Goal: Information Seeking & Learning: Check status

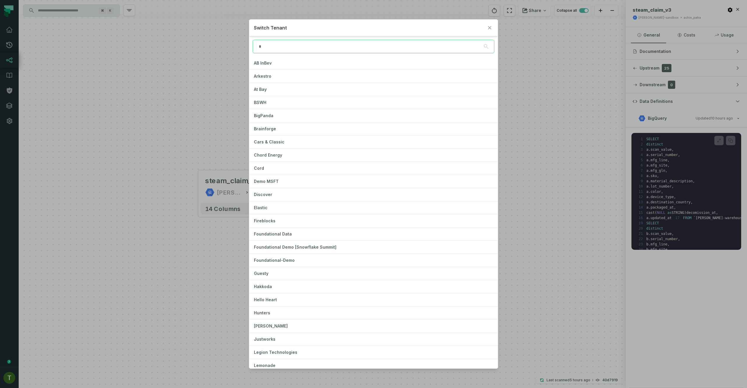
type input "*"
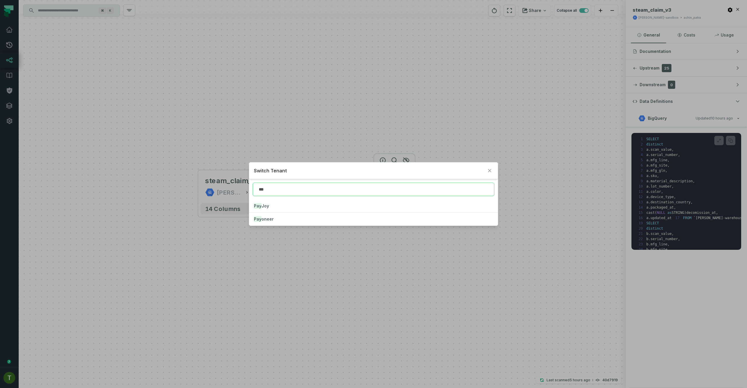
type input "***"
click button "Pay oneer" at bounding box center [373, 219] width 248 height 13
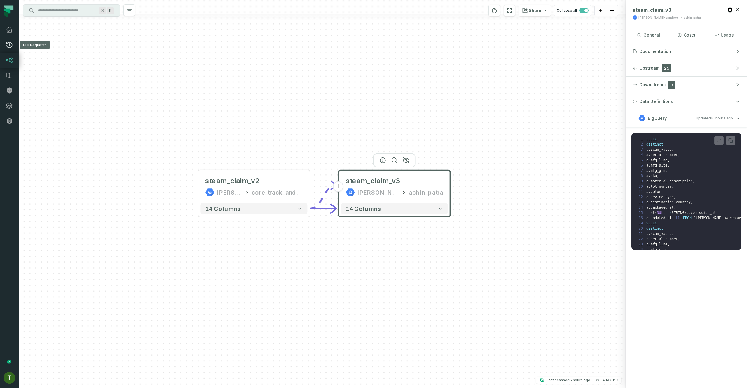
click at [6, 46] on icon at bounding box center [9, 45] width 6 height 6
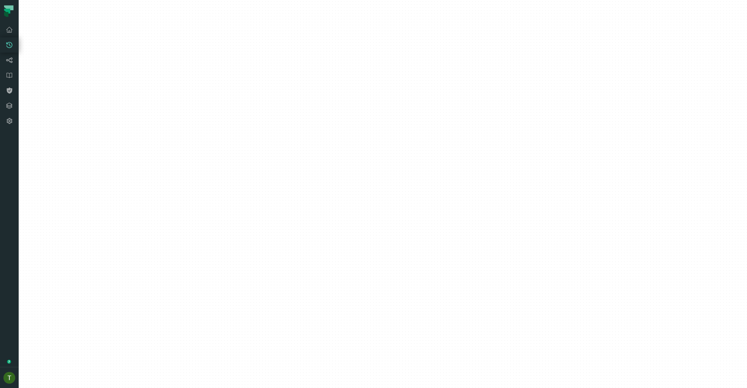
click at [10, 44] on icon at bounding box center [9, 44] width 7 height 7
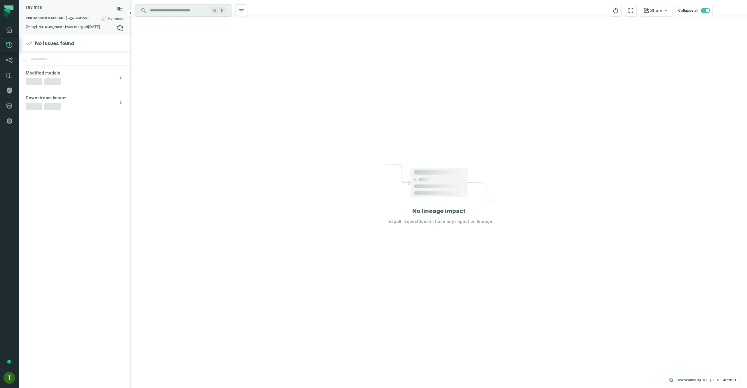
click at [88, 17] on div "Pull Request #469940 46f1b51 No Impact" at bounding box center [75, 19] width 98 height 9
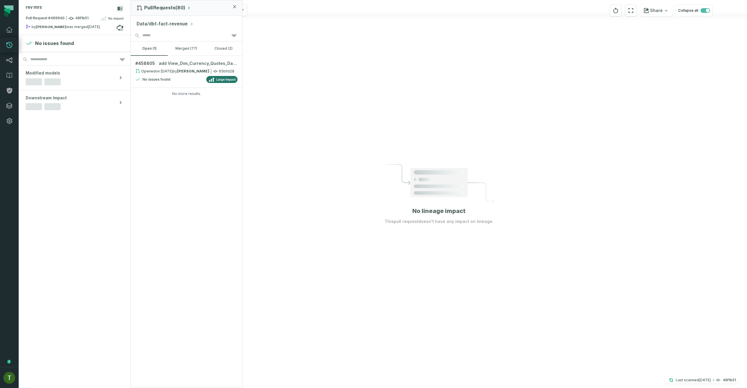
click at [177, 20] on button "Data/dbt-fact-revenue" at bounding box center [165, 23] width 57 height 7
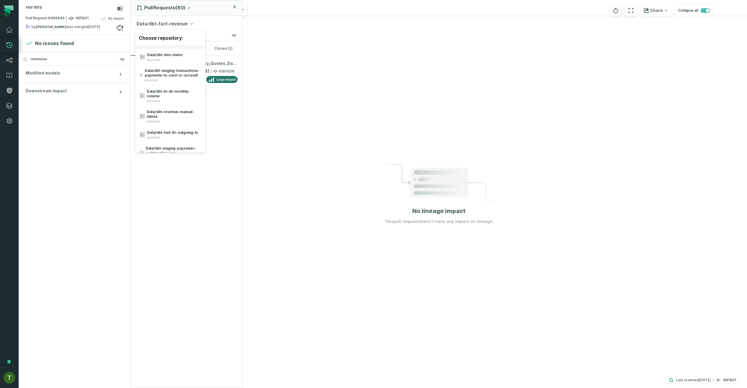
scroll to position [210, 0]
click at [172, 36] on div "Choose repository:" at bounding box center [170, 38] width 70 height 14
click at [179, 34] on div "Choose repository:" at bounding box center [170, 38] width 70 height 14
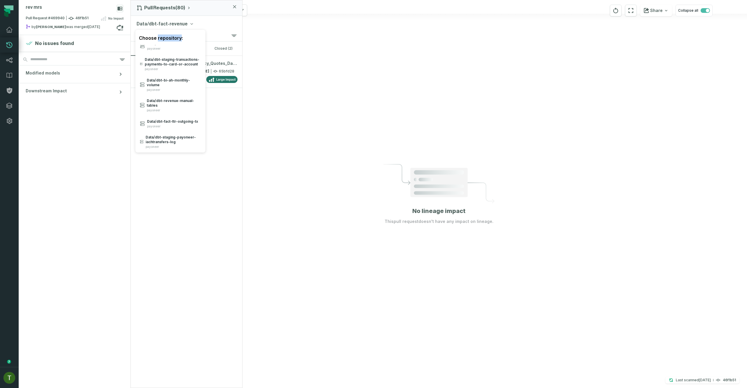
click at [179, 35] on div "Choose repository:" at bounding box center [170, 38] width 70 height 14
click at [179, 36] on div "Choose repository:" at bounding box center [170, 38] width 70 height 14
click at [180, 36] on div "Choose repository:" at bounding box center [170, 38] width 70 height 14
click at [184, 37] on div "Choose repository:" at bounding box center [170, 38] width 70 height 14
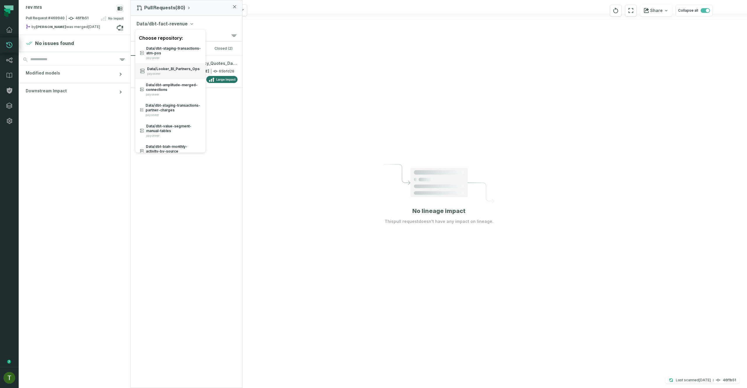
click at [181, 76] on span "payoneer" at bounding box center [173, 74] width 53 height 4
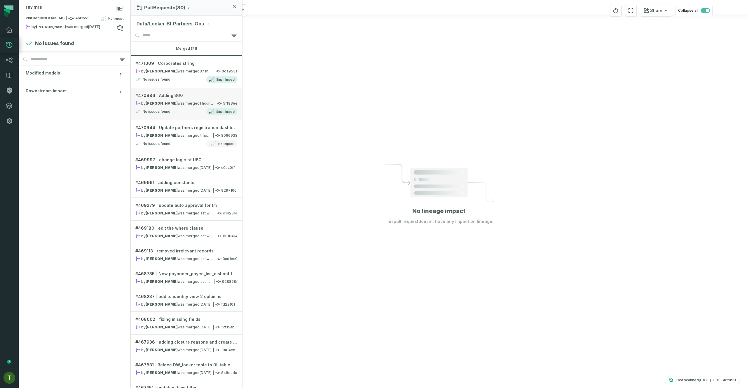
click at [222, 111] on span "Small Impact" at bounding box center [225, 111] width 19 height 5
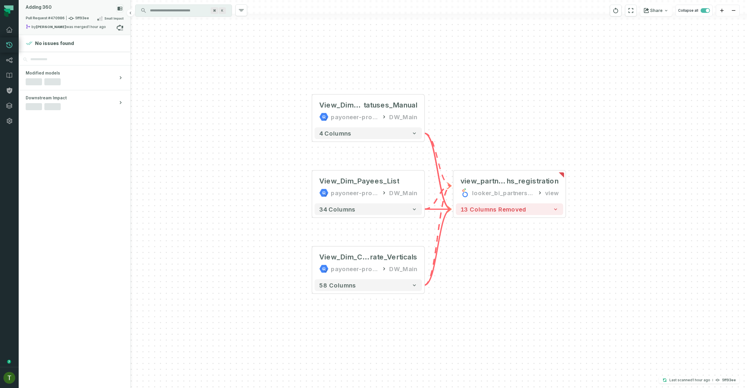
click at [78, 31] on div "by [PERSON_NAME] was merged [DATE] 11:55:31 AM" at bounding box center [71, 27] width 91 height 7
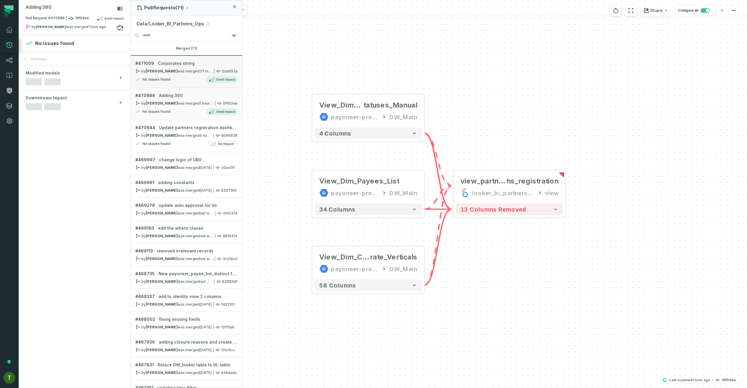
click at [175, 76] on div "No issues found Small Impact" at bounding box center [186, 79] width 102 height 7
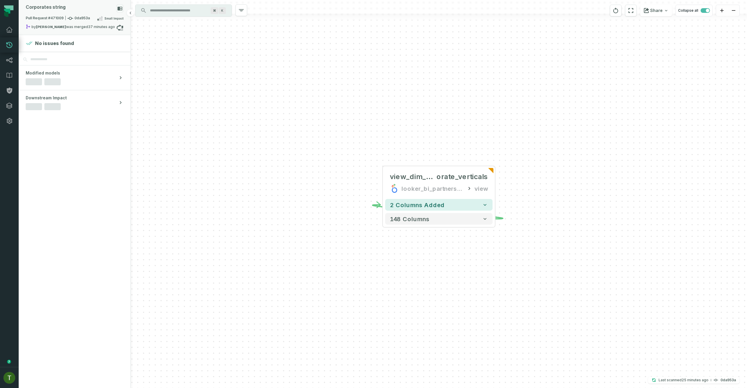
click at [82, 20] on span "Pull Request #471009 0da953a" at bounding box center [58, 18] width 64 height 6
